Goal: Obtain resource: Download file/media

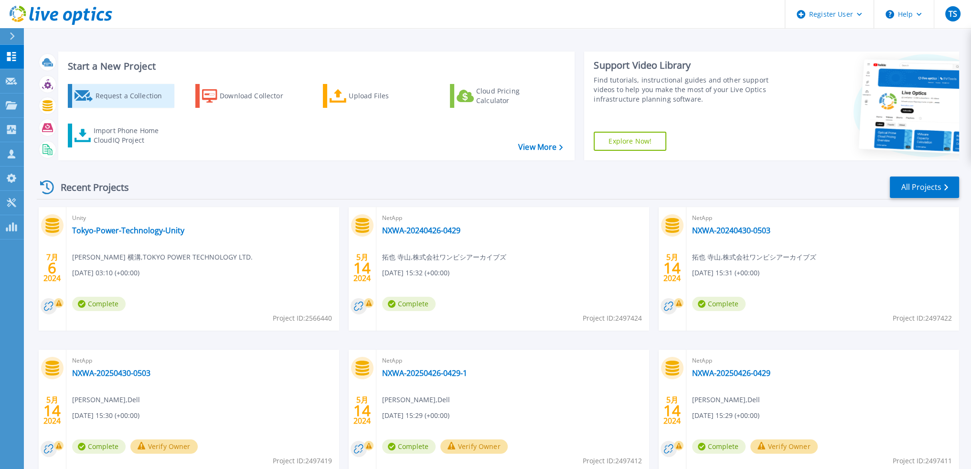
click at [132, 96] on div "Request a Collection" at bounding box center [133, 95] width 76 height 19
click at [255, 97] on div "Download Collector" at bounding box center [258, 95] width 76 height 19
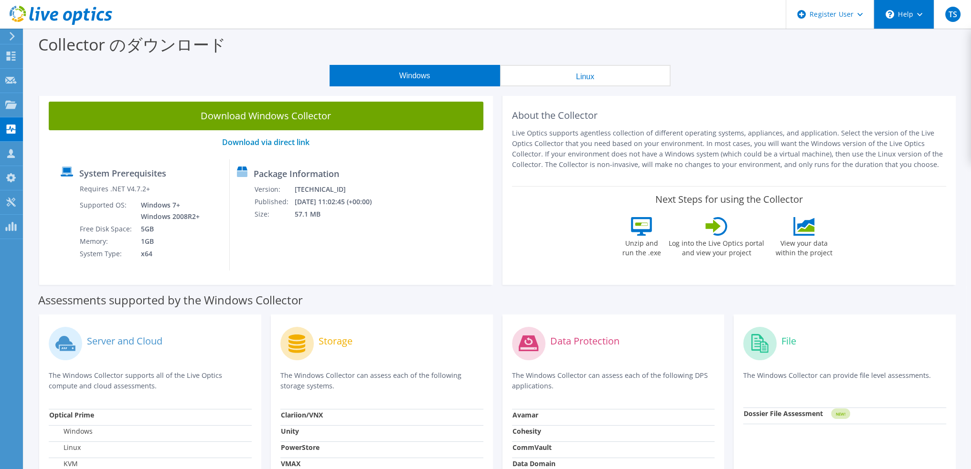
click at [909, 15] on div "\n Help" at bounding box center [903, 14] width 60 height 29
click at [919, 47] on link "Explore Helpful Articles" at bounding box center [927, 40] width 106 height 23
drag, startPoint x: 511, startPoint y: 132, endPoint x: 933, endPoint y: 165, distance: 423.4
click at [933, 165] on div "About the Collector Live Optics supports agentless collection of different oper…" at bounding box center [729, 188] width 454 height 193
copy p "Live Optics supports agentless collection of different operating systems, appli…"
